Goal: Communication & Community: Answer question/provide support

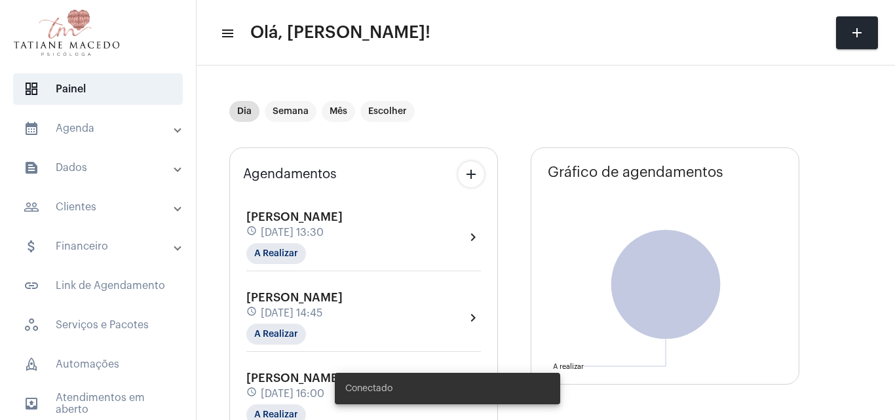
click at [290, 272] on div "Patricia Santana schedule 26 de agosto às 13:30 A Realizar chevron_right" at bounding box center [363, 240] width 241 height 67
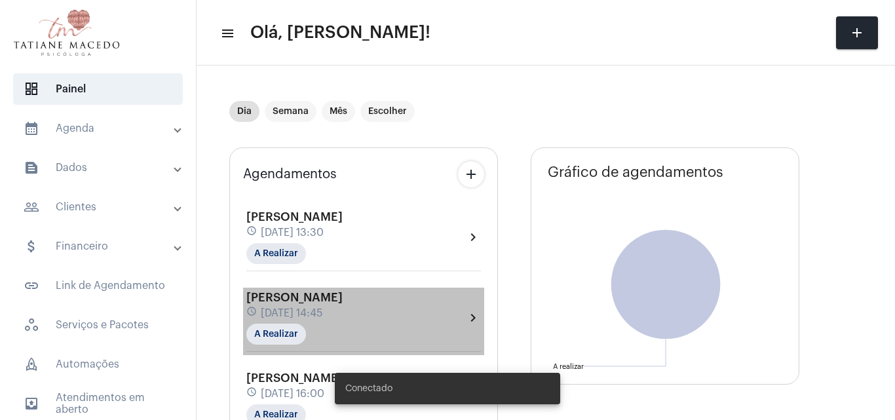
click at [307, 322] on div "Bruna dos Santos Cruz schedule 26 de agosto às 14:45 A Realizar" at bounding box center [294, 318] width 96 height 54
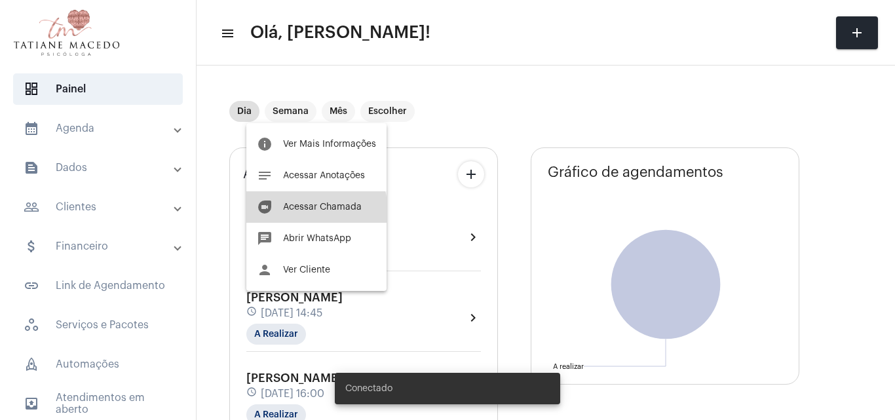
click at [300, 212] on button "duo Acessar Chamada" at bounding box center [316, 206] width 140 height 31
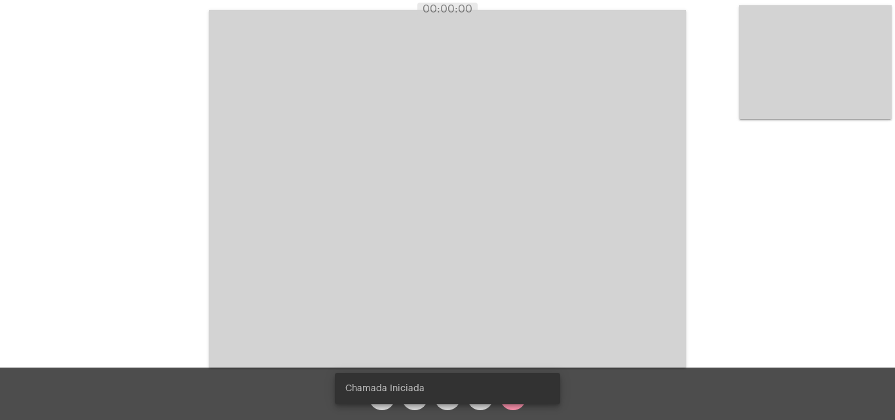
click at [482, 390] on simple-snack-bar "Chamada Iniciada" at bounding box center [447, 388] width 204 height 13
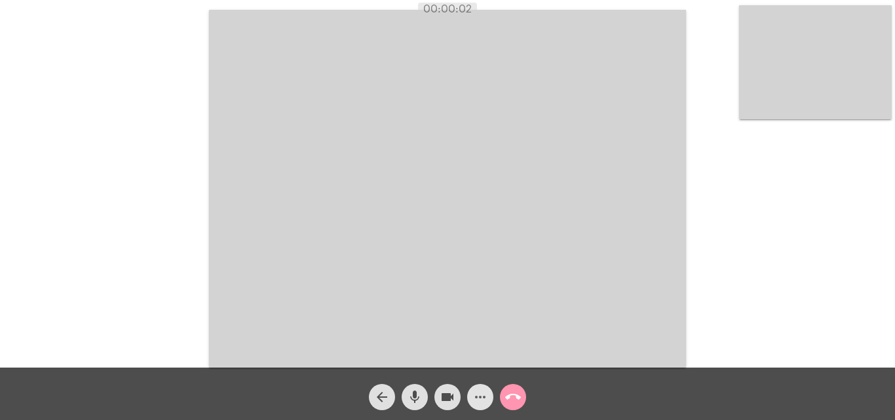
click at [477, 404] on mat-icon "more_horiz" at bounding box center [480, 397] width 16 height 16
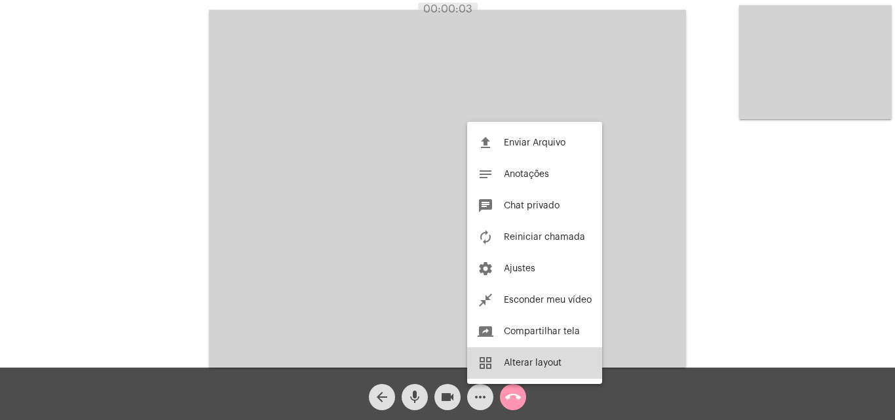
click at [510, 362] on span "Alterar layout" at bounding box center [533, 362] width 58 height 9
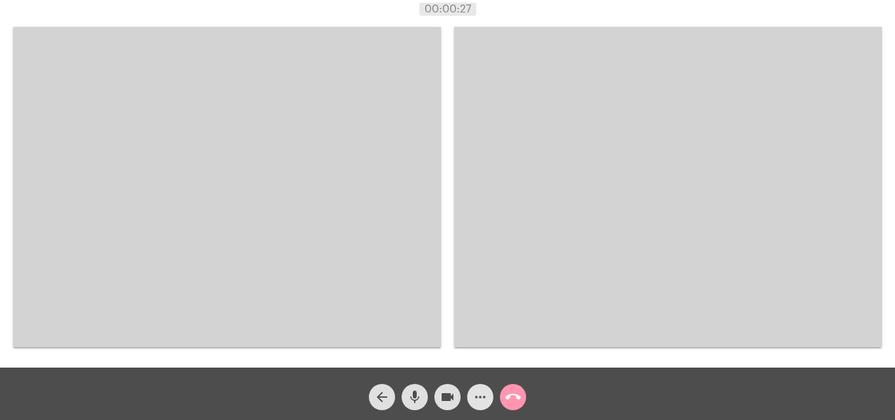
click at [476, 398] on mat-icon "more_horiz" at bounding box center [480, 397] width 16 height 16
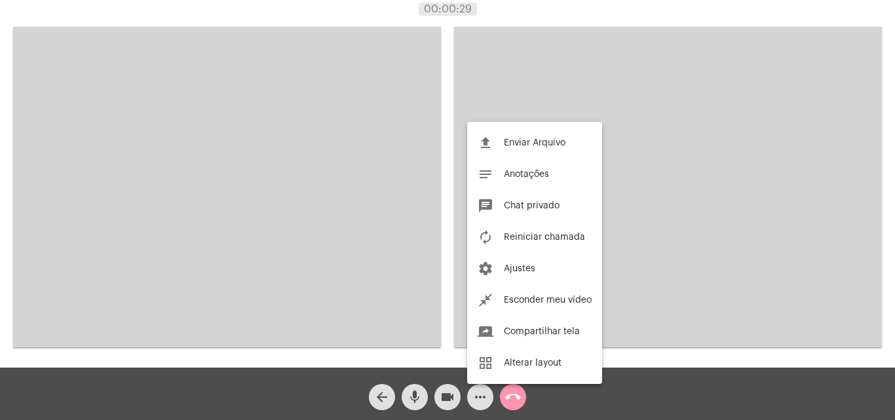
click at [698, 348] on div at bounding box center [447, 210] width 895 height 420
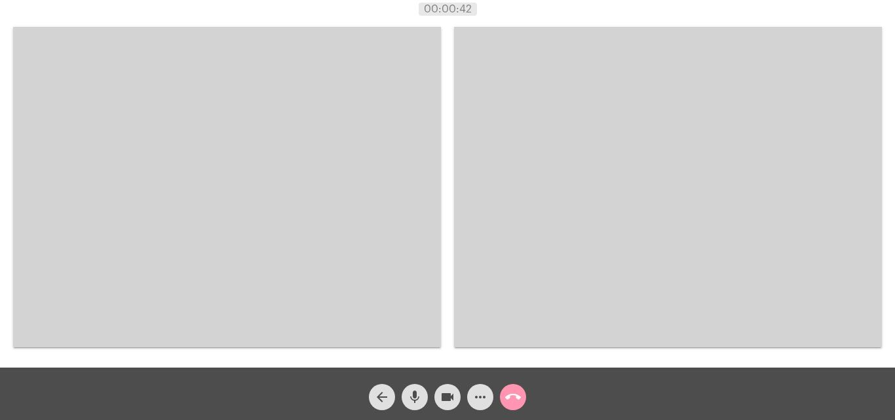
click at [893, 233] on div "Acessando Câmera e Microfone..." at bounding box center [447, 186] width 892 height 368
click at [626, 363] on div "Acessando Câmera e Microfone..." at bounding box center [668, 187] width 428 height 364
click at [624, 350] on div "Acessando Câmera e Microfone..." at bounding box center [668, 187] width 428 height 364
click at [894, 250] on div "Acessando Câmera e Microfone..." at bounding box center [447, 184] width 895 height 368
click at [890, 263] on div "Acessando Câmera e Microfone..." at bounding box center [447, 186] width 892 height 368
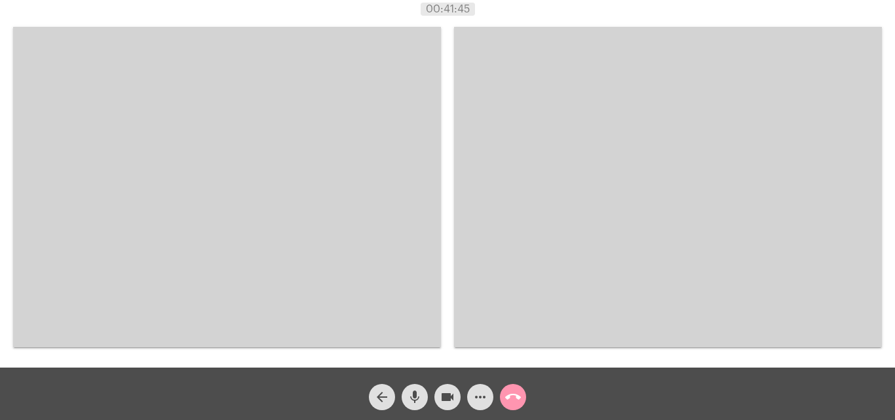
click at [609, 396] on div "arrow_back mic videocam more_horiz call_end" at bounding box center [447, 394] width 895 height 52
click at [894, 55] on div "Acessando Câmera e Microfone..." at bounding box center [447, 184] width 895 height 368
